Goal: Information Seeking & Learning: Learn about a topic

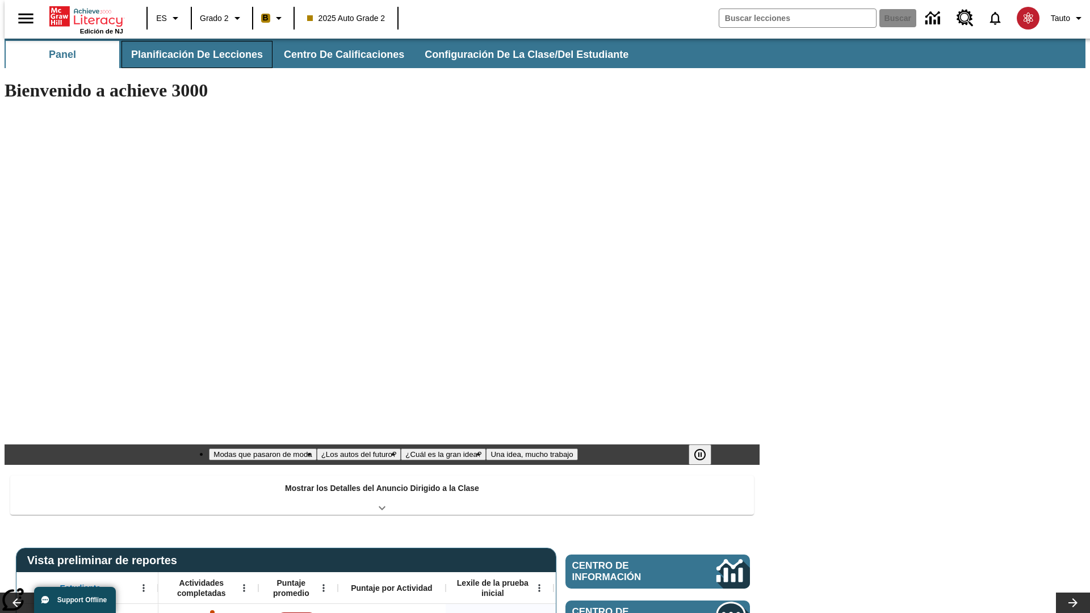
click at [190, 55] on span "Planificación de lecciones" at bounding box center [197, 54] width 132 height 13
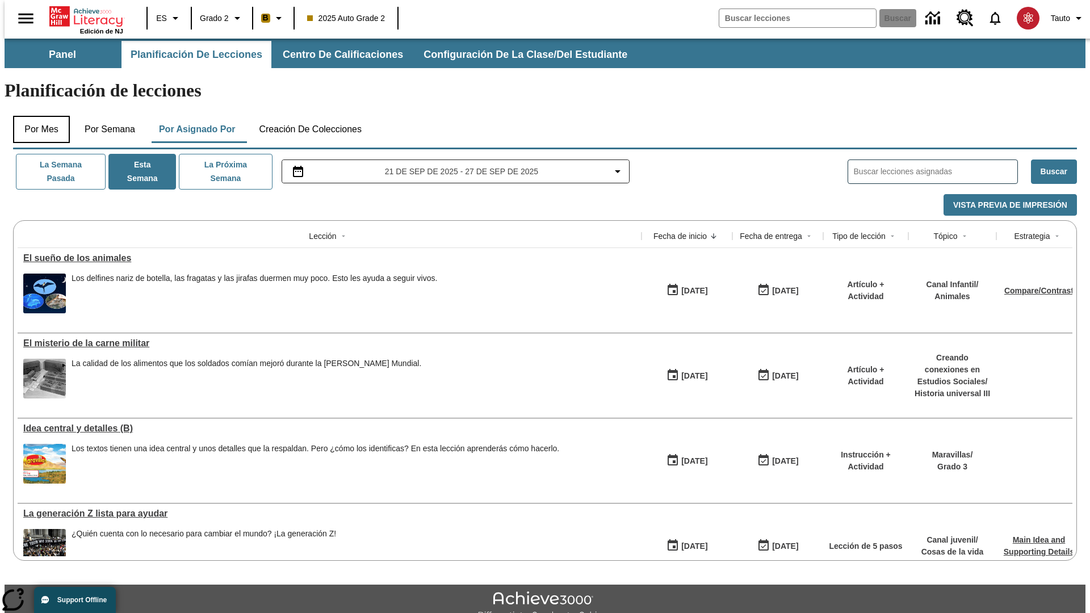
click at [37, 116] on button "Por mes" at bounding box center [41, 129] width 57 height 27
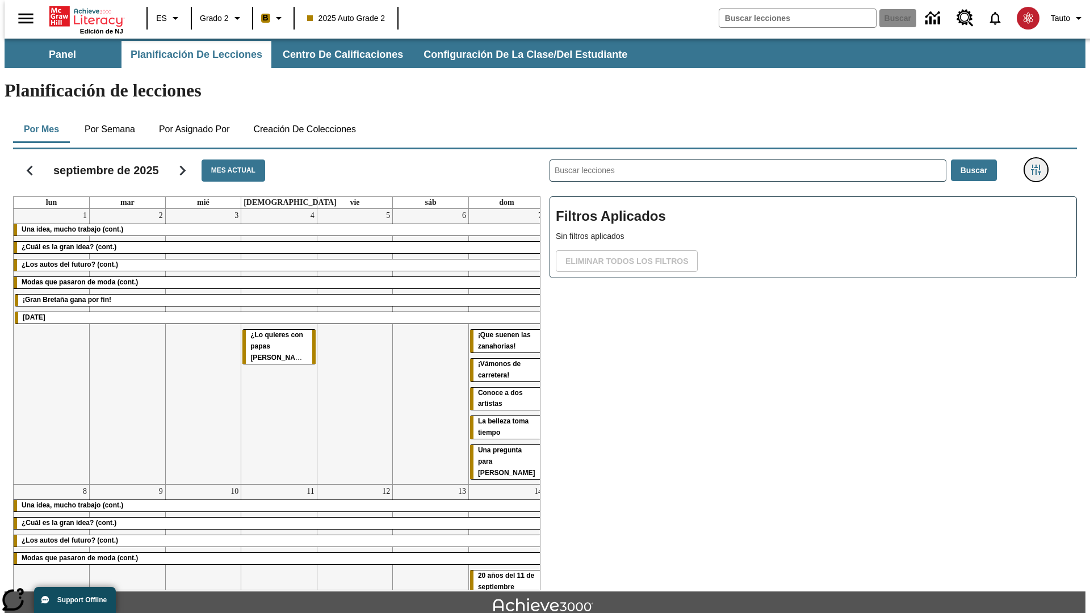
click at [1040, 165] on icon "Menú lateral de filtros" at bounding box center [1036, 170] width 10 height 10
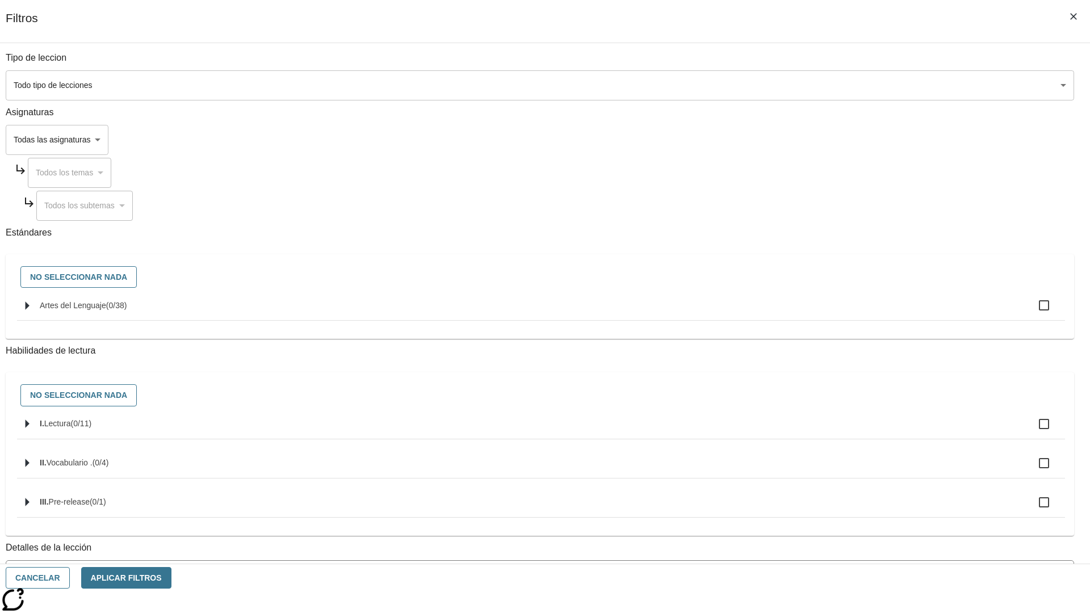
click at [818, 85] on body "[MEDICAL_DATA] al contenido principal Edición de NJ ES Grado 2 B 2025 Auto Grad…" at bounding box center [545, 352] width 1081 height 626
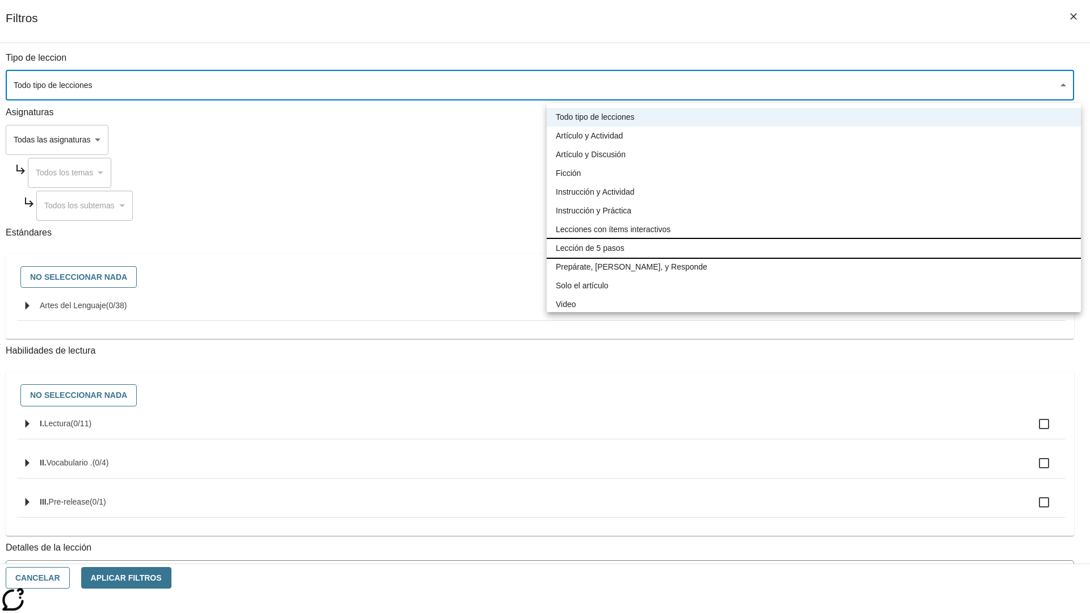
click at [814, 248] on li "Lección de 5 pasos" at bounding box center [814, 248] width 534 height 19
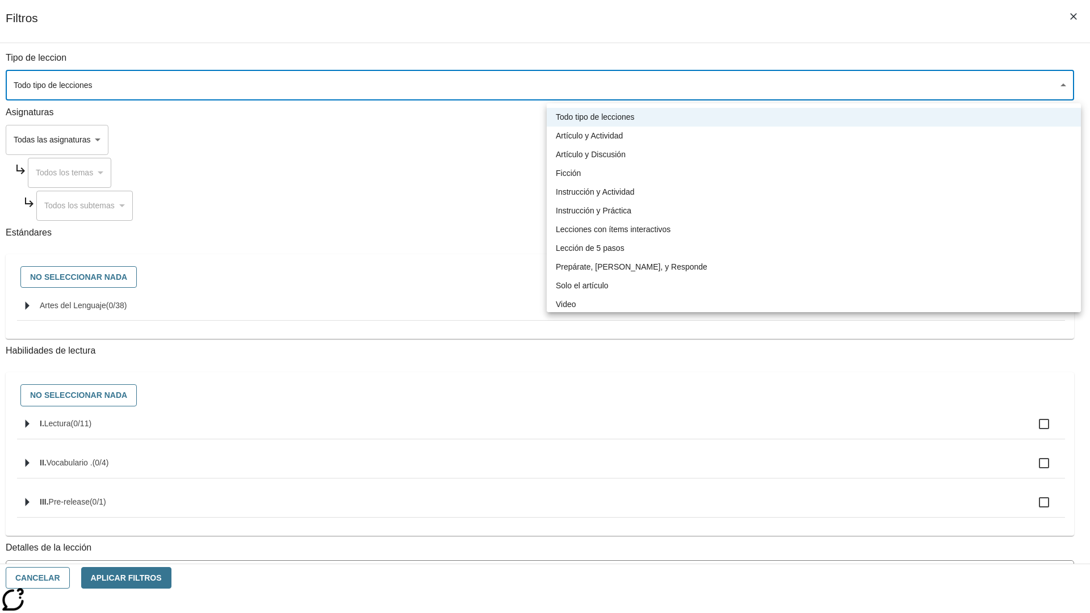
type input "1"
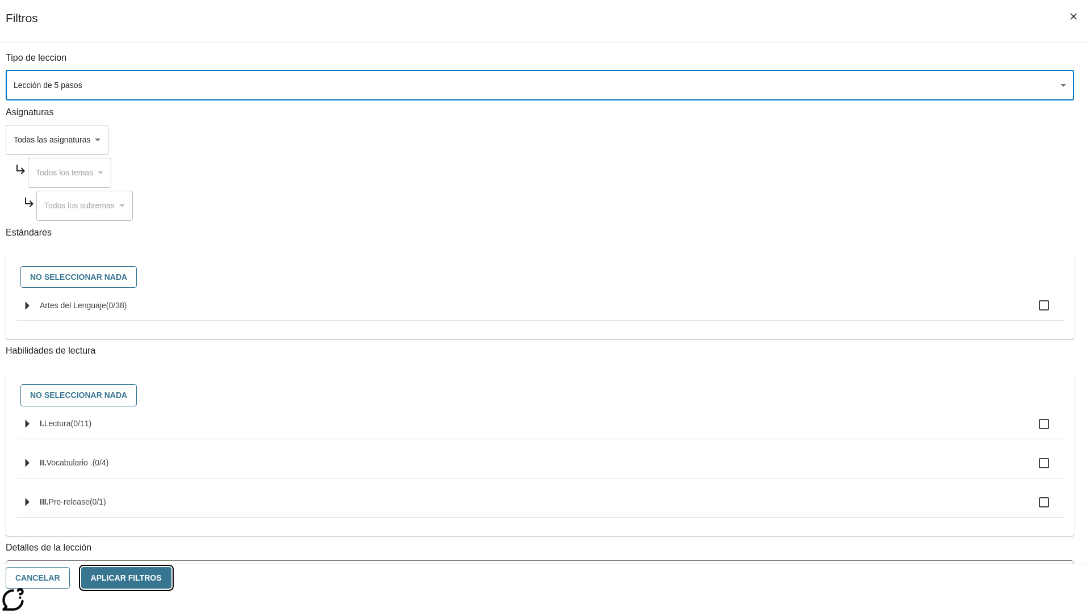
click at [172, 578] on button "Aplicar Filtros" at bounding box center [126, 578] width 90 height 22
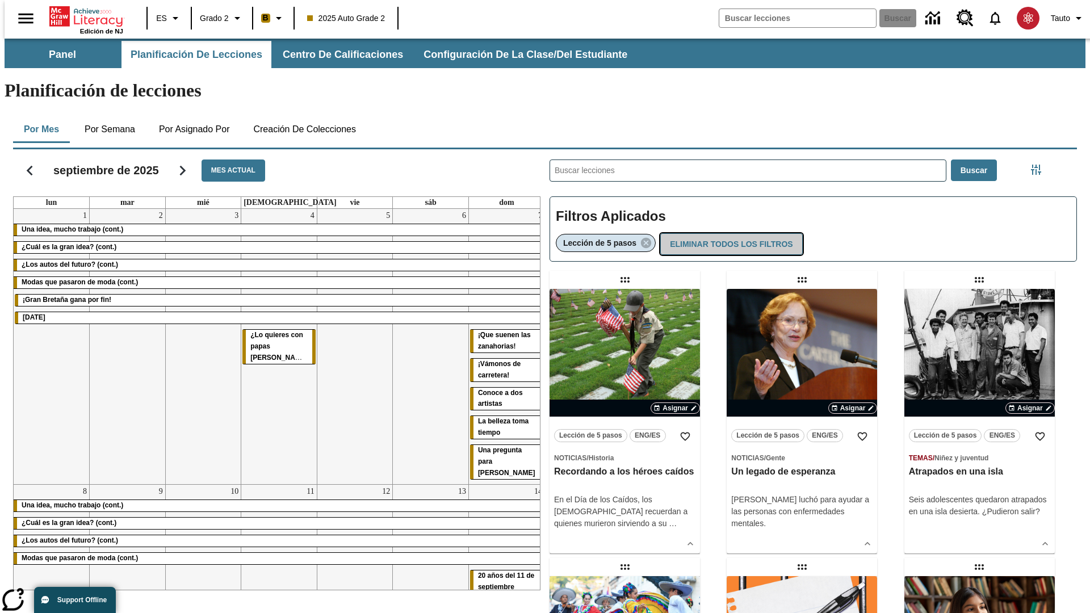
click at [729, 233] on button "Eliminar todos los filtros" at bounding box center [732, 244] width 142 height 22
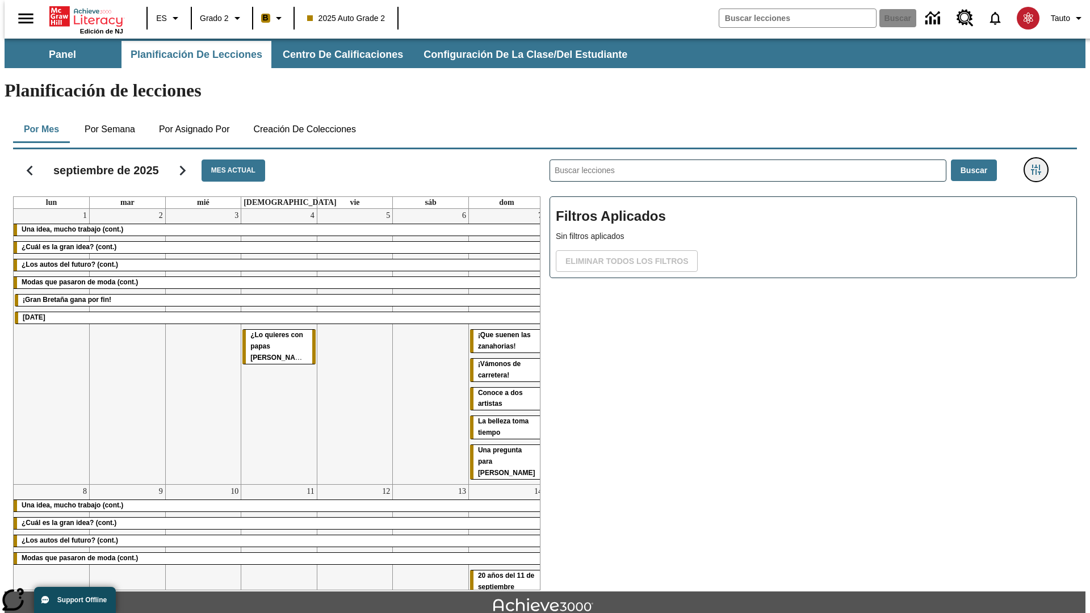
click at [1040, 165] on icon "Menú lateral de filtros" at bounding box center [1036, 170] width 10 height 10
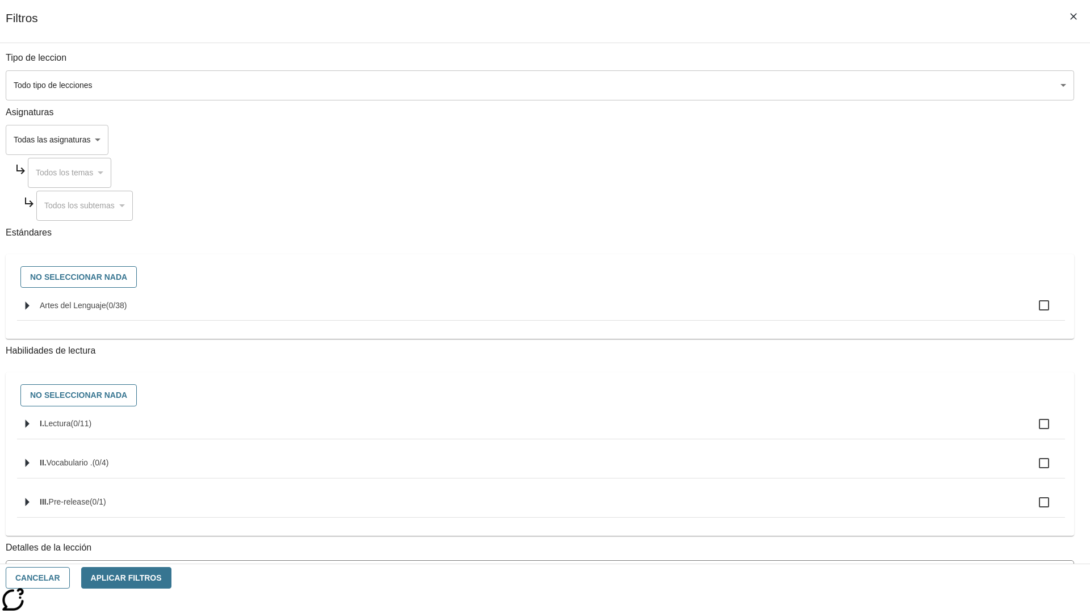
click at [818, 140] on body "[MEDICAL_DATA] al contenido principal Edición de NJ ES Grado 2 B 2025 Auto Grad…" at bounding box center [545, 352] width 1081 height 626
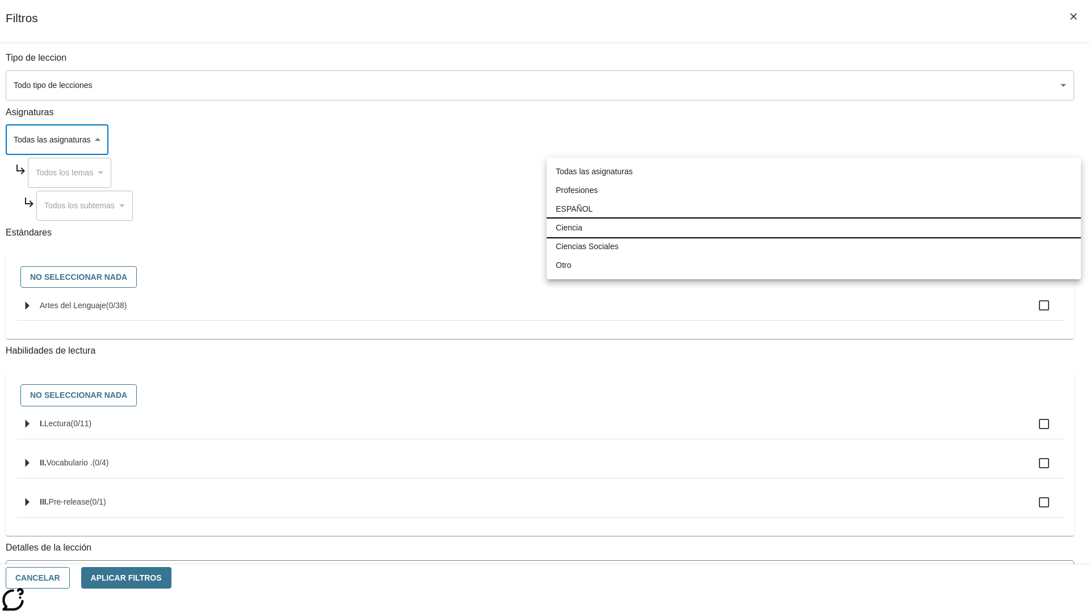
click at [814, 228] on li "Ciencia" at bounding box center [814, 228] width 534 height 19
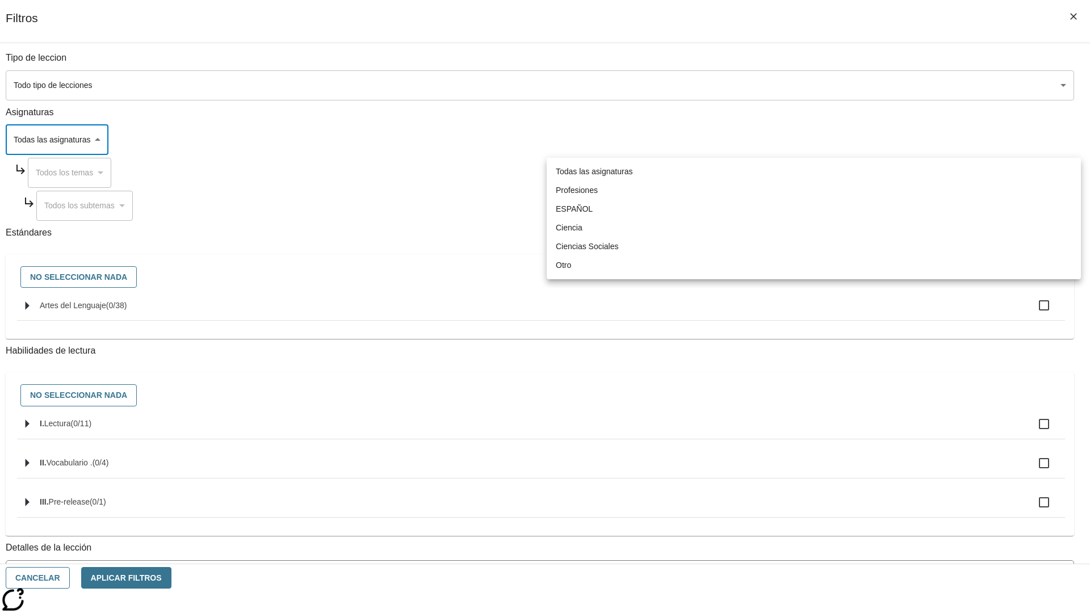
type input "2"
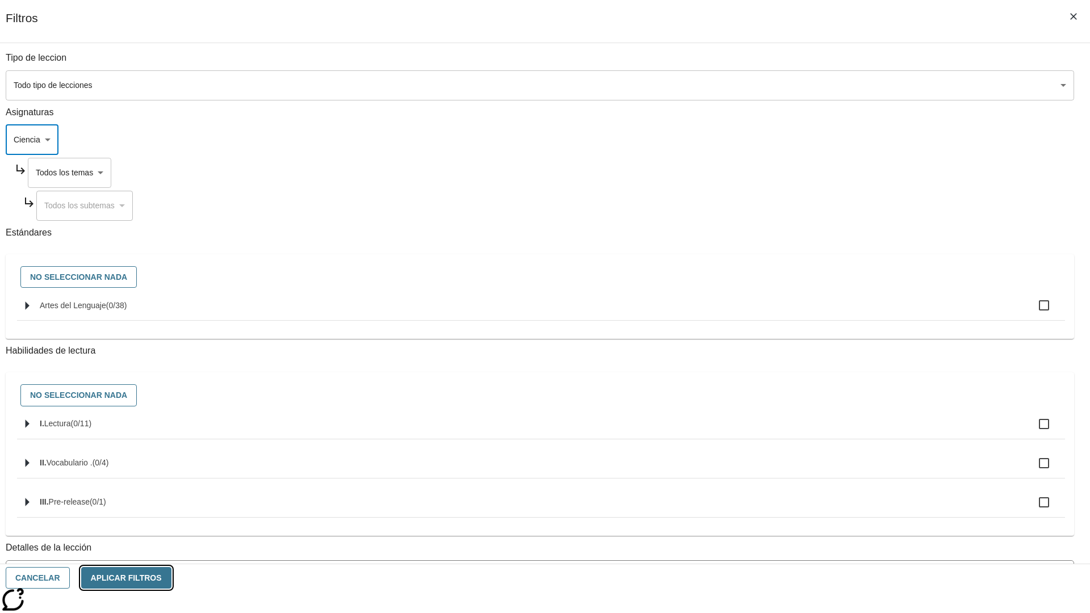
click at [172, 578] on button "Aplicar Filtros" at bounding box center [126, 578] width 90 height 22
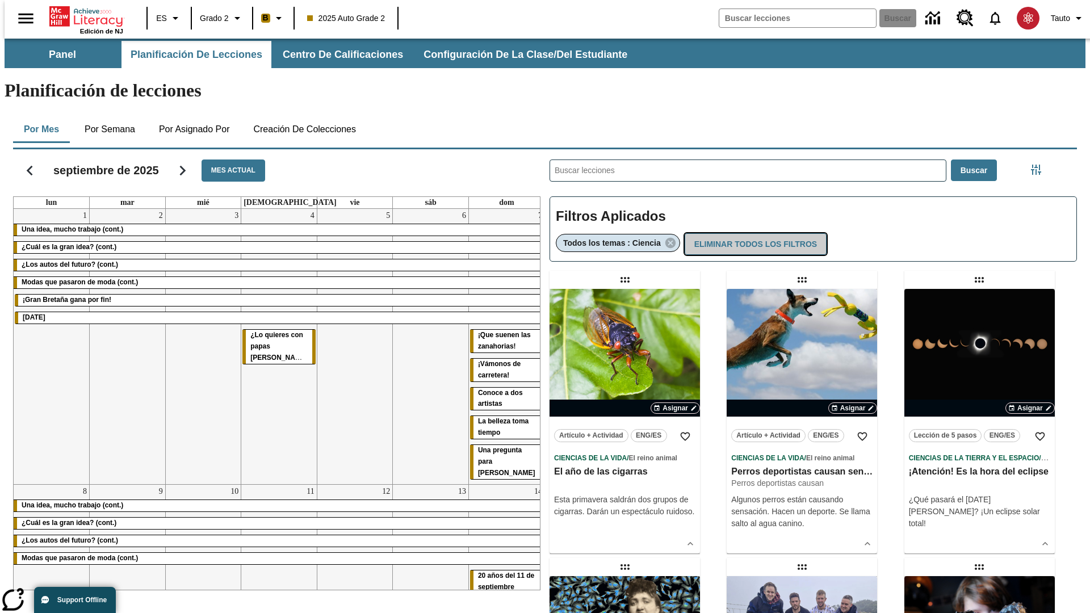
click at [754, 233] on button "Eliminar todos los filtros" at bounding box center [756, 244] width 142 height 22
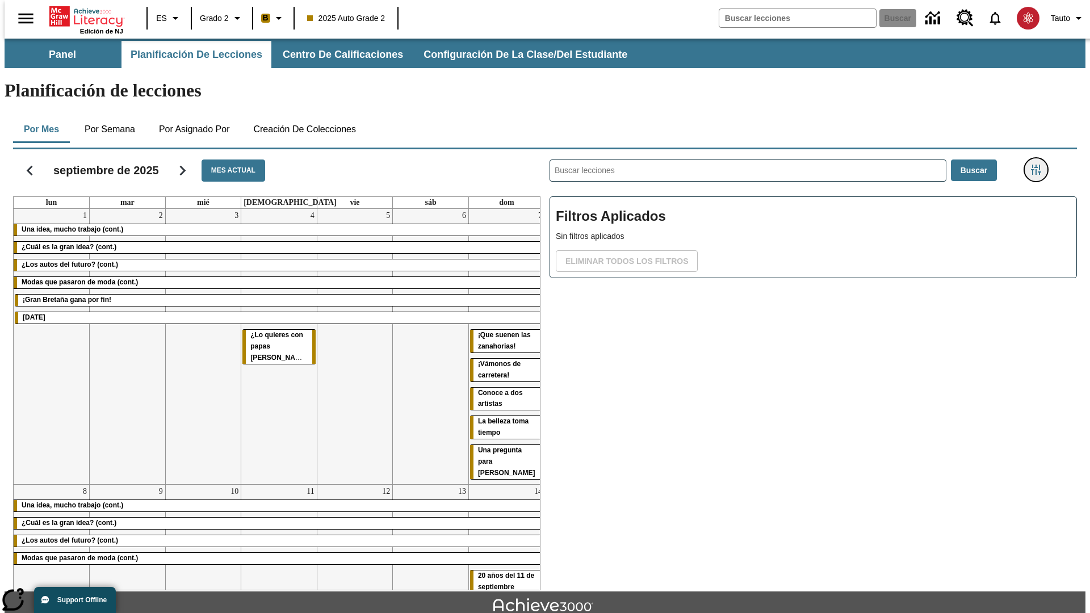
click at [1040, 165] on icon "Menú lateral de filtros" at bounding box center [1036, 170] width 10 height 10
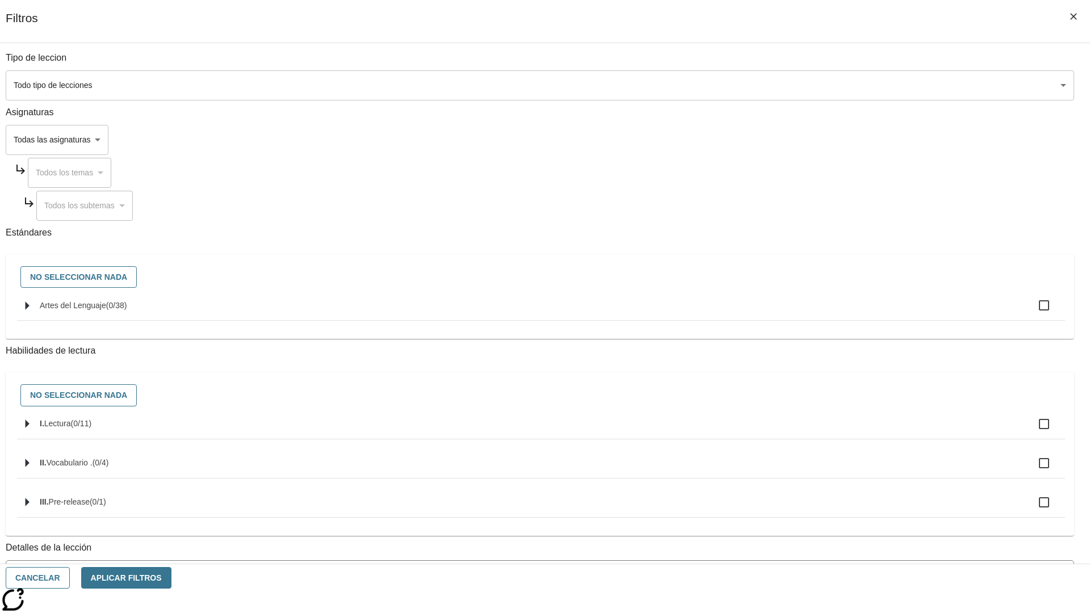
click at [106, 310] on span "Artes del Lenguaje" at bounding box center [73, 305] width 66 height 9
click at [1033, 312] on input "Artes del Lenguaje ( 0 / 38 )" at bounding box center [1045, 306] width 24 height 24
checkbox input "true"
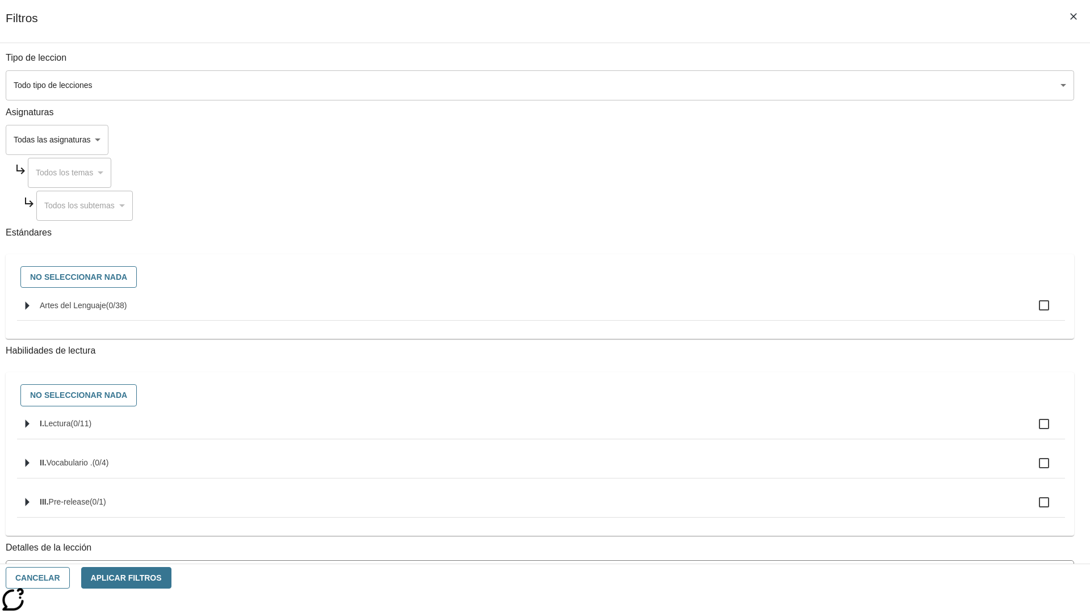
checkbox input "true"
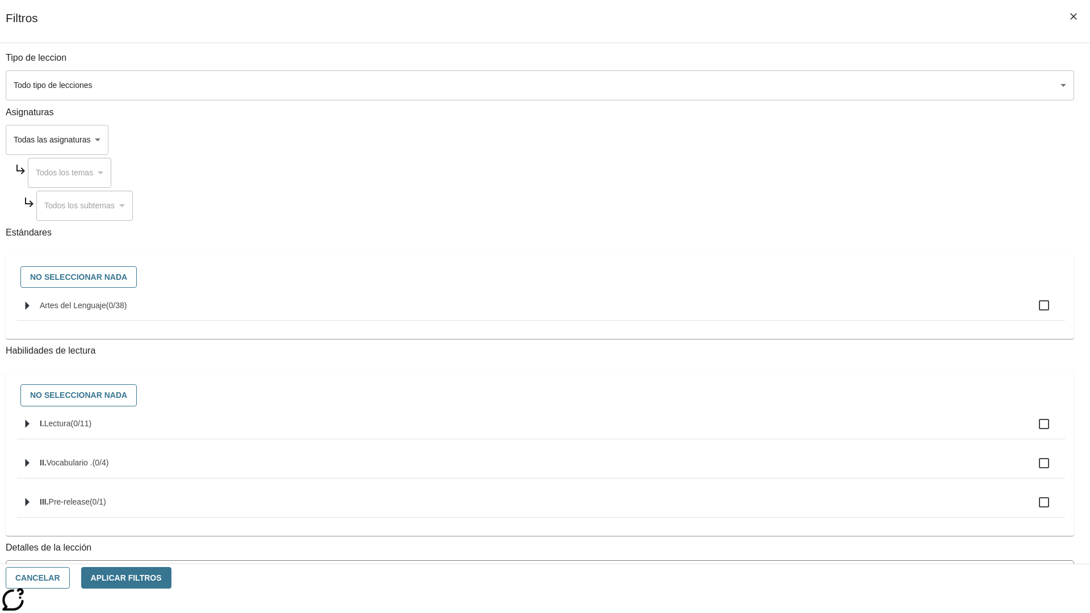
checkbox input "true"
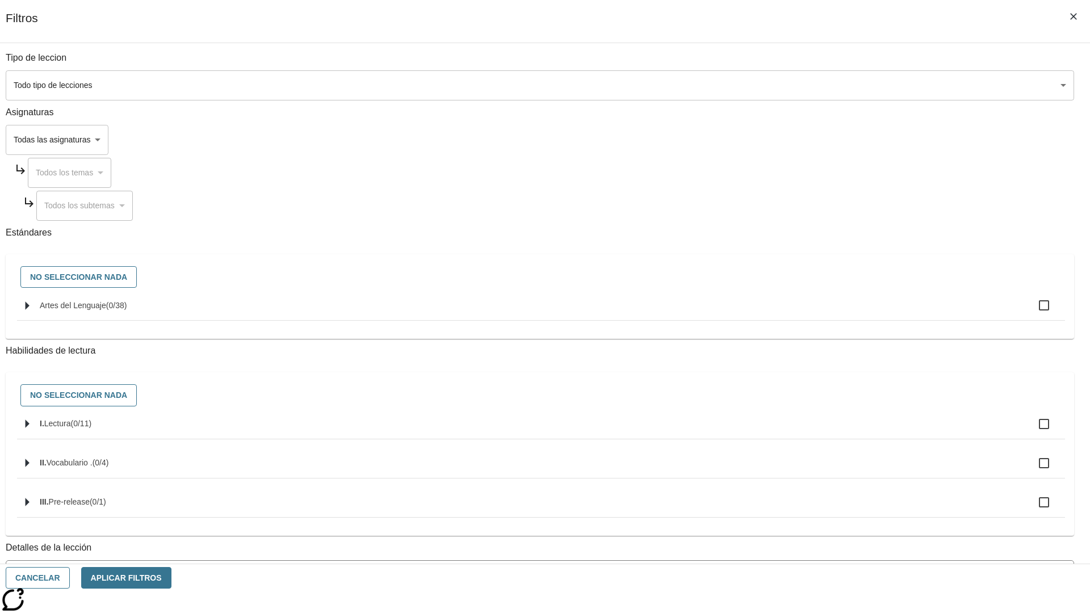
checkbox input "true"
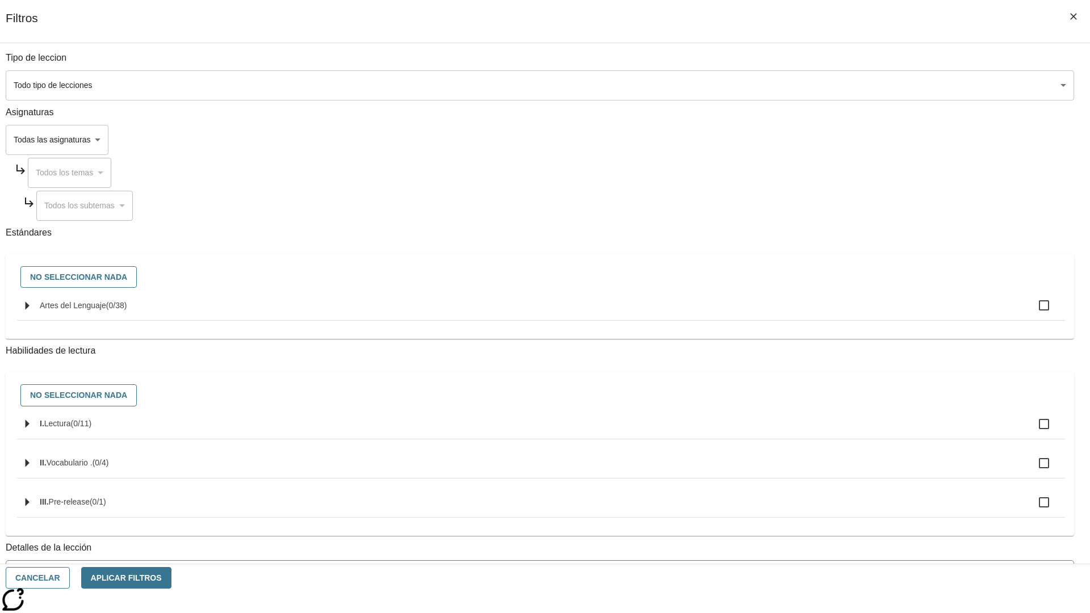
checkbox input "true"
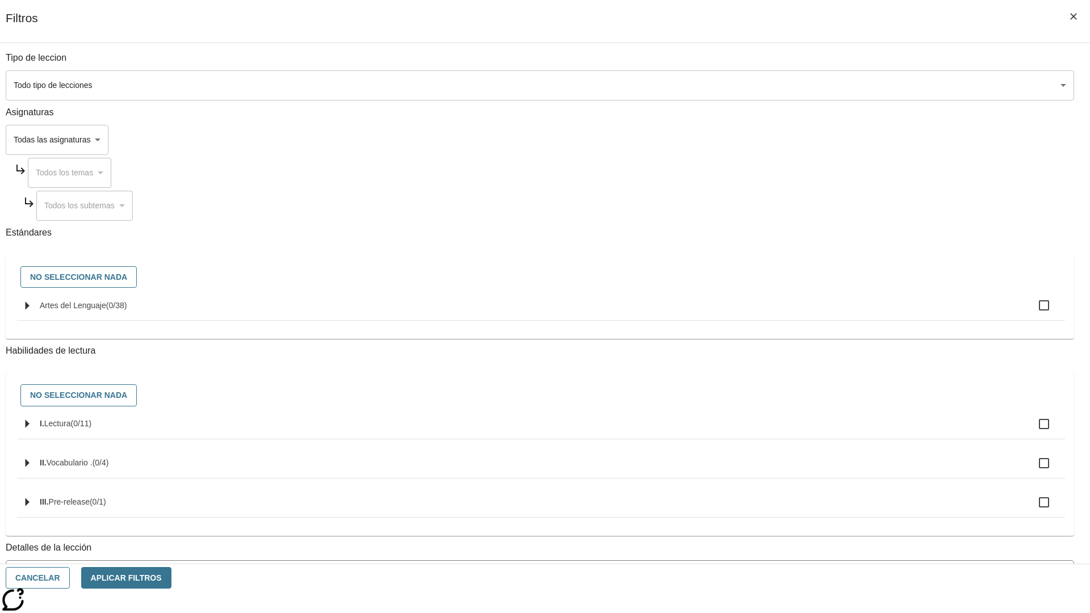
checkbox input "true"
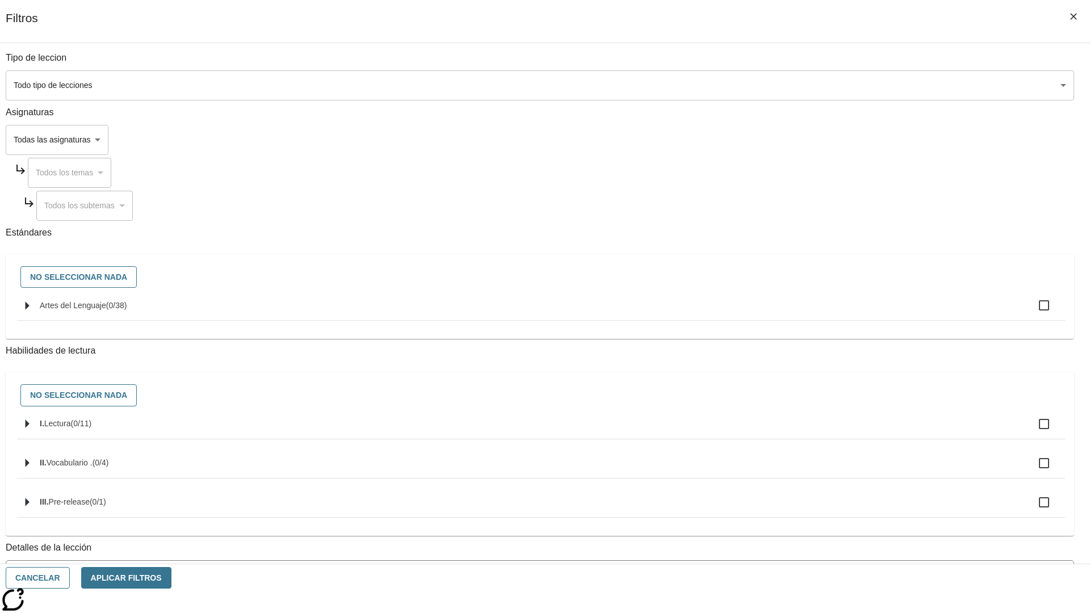
checkbox input "true"
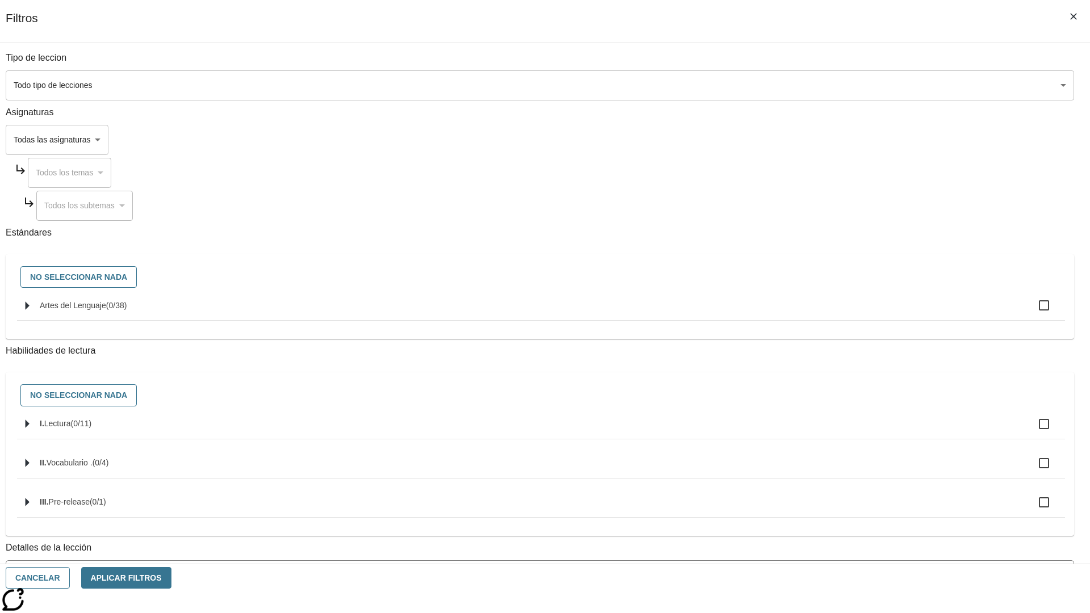
checkbox input "true"
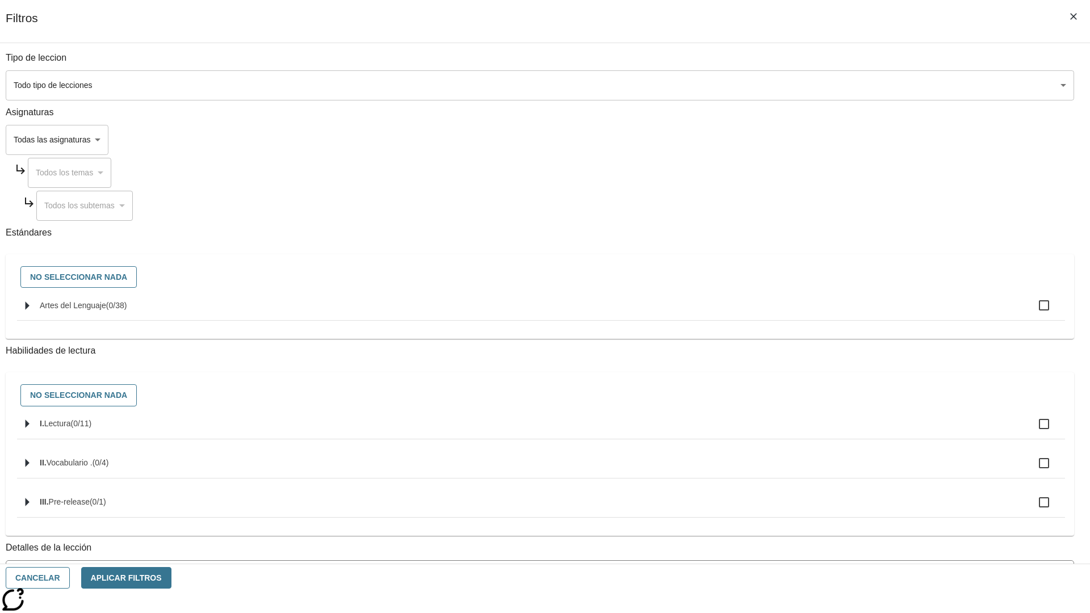
checkbox input "true"
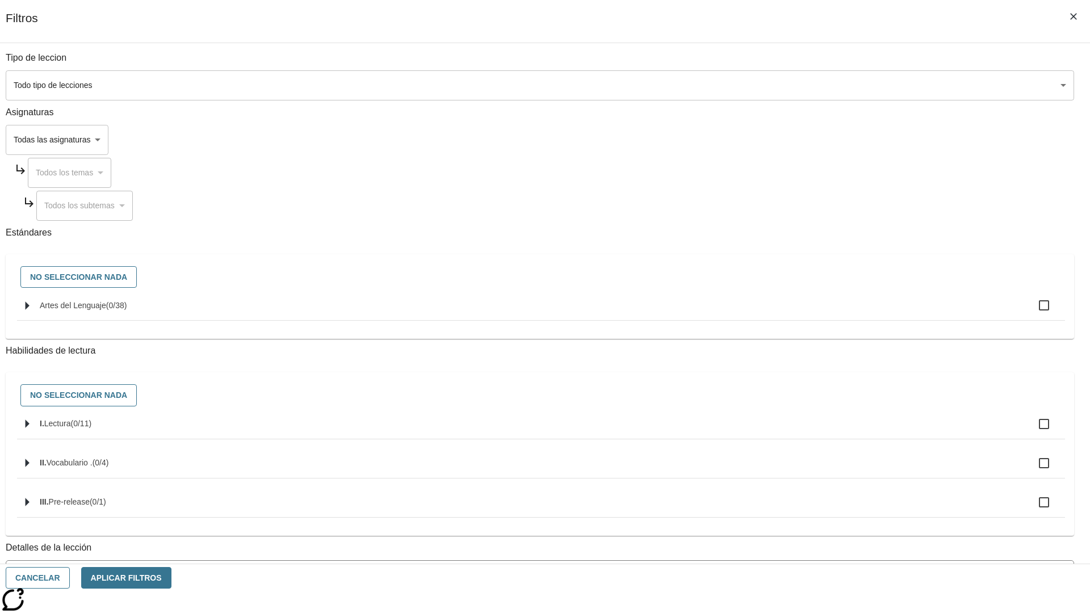
checkbox input "true"
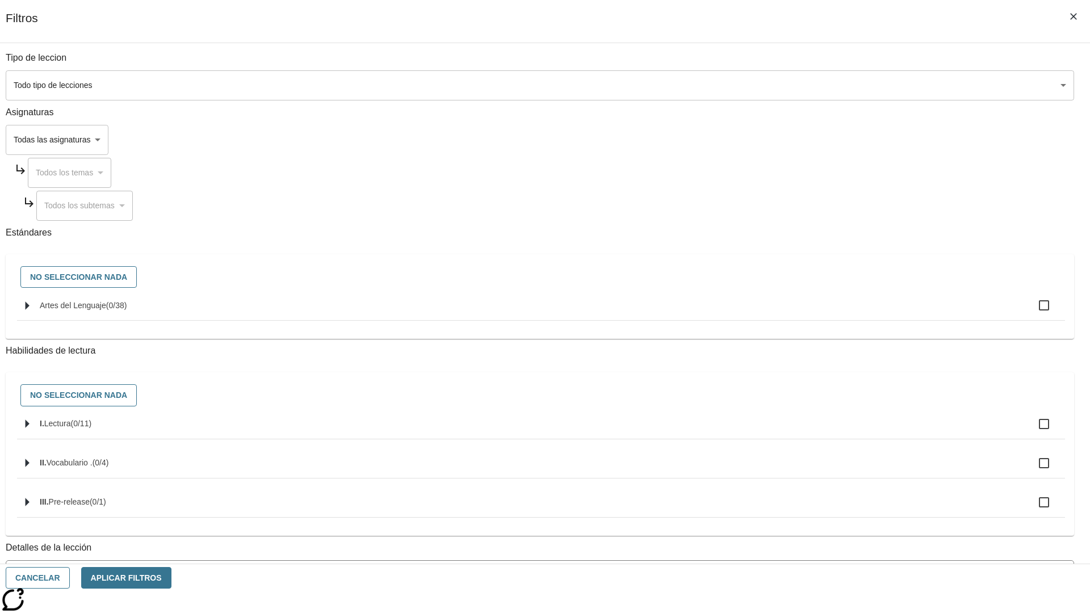
checkbox input "true"
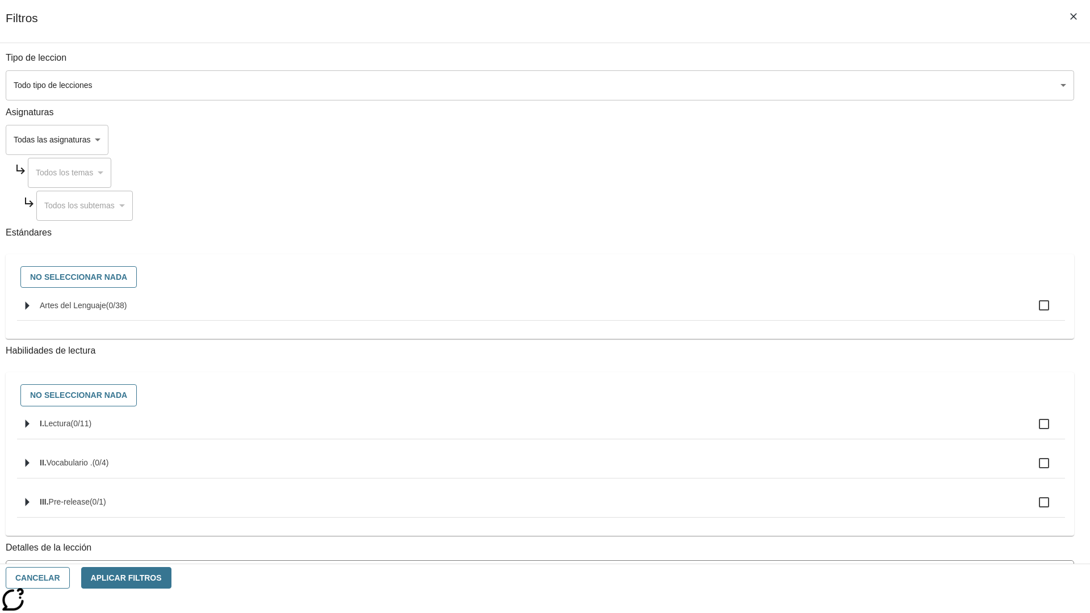
checkbox input "true"
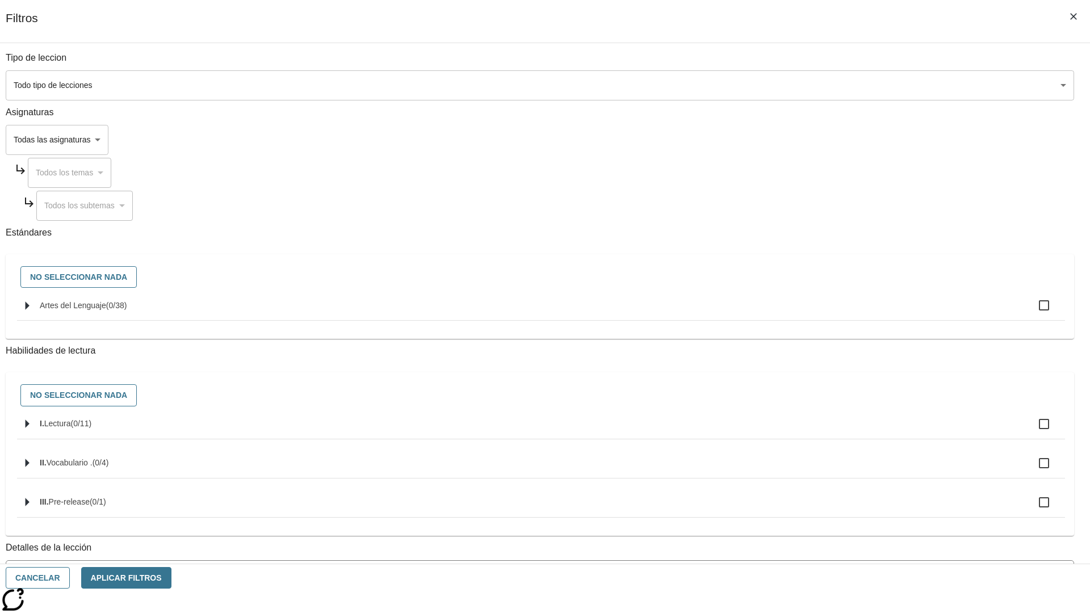
checkbox input "true"
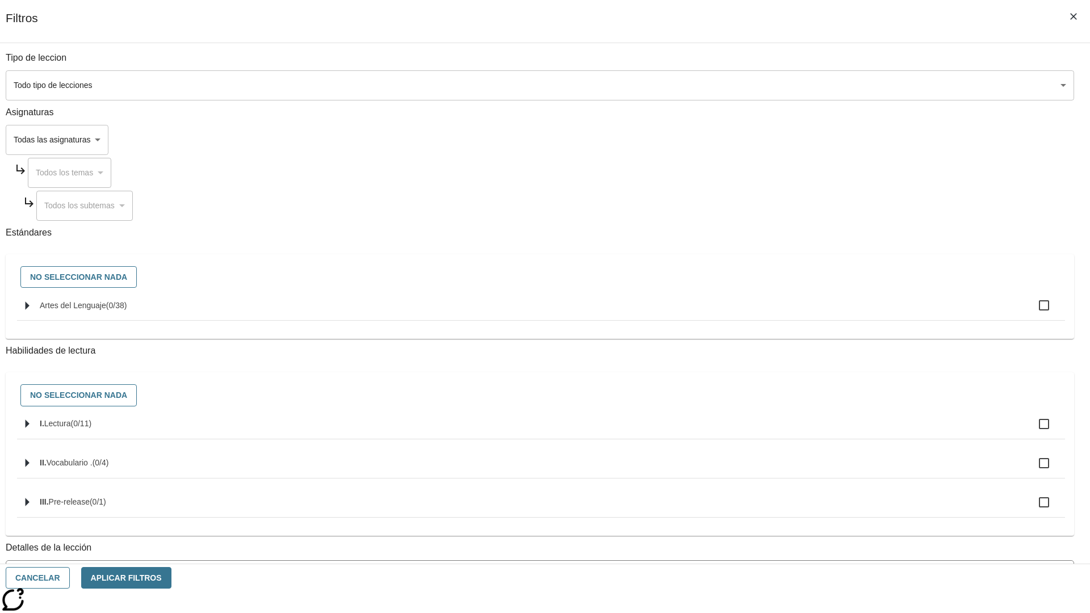
checkbox input "true"
click at [172, 578] on button "Aplicar Filtros" at bounding box center [126, 578] width 90 height 22
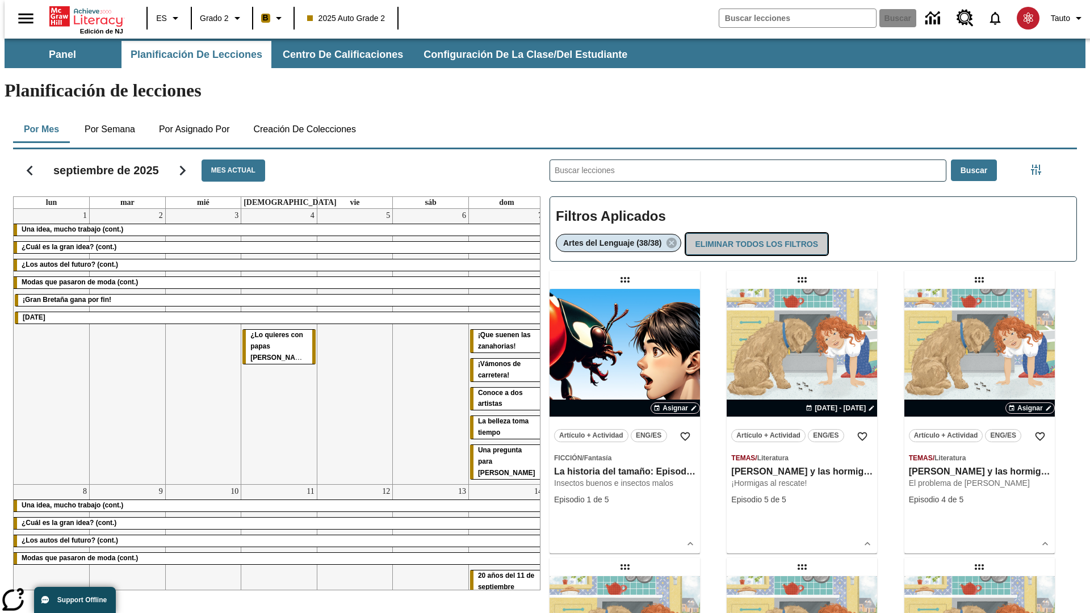
click at [756, 233] on button "Eliminar todos los filtros" at bounding box center [757, 244] width 142 height 22
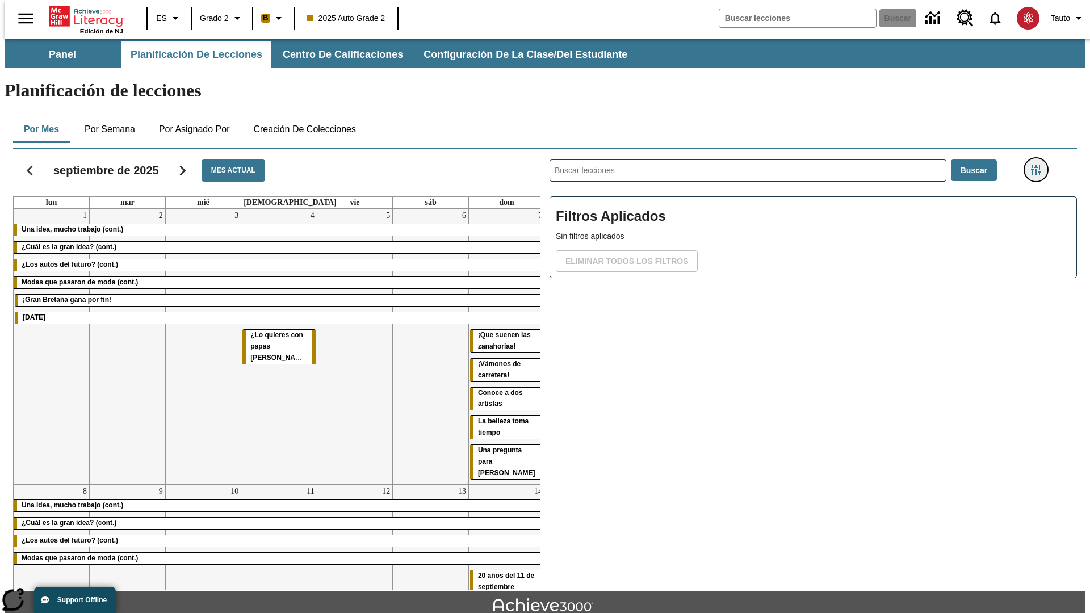
click at [1040, 165] on icon "Menú lateral de filtros" at bounding box center [1036, 170] width 10 height 10
